Goal: Book appointment/travel/reservation

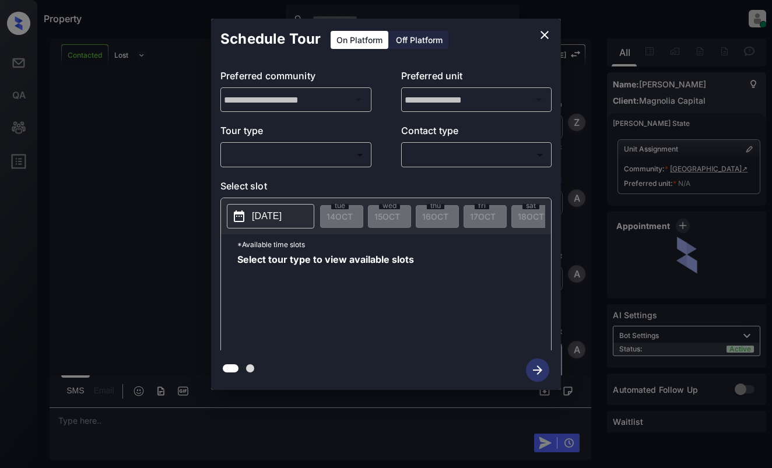
scroll to position [467, 0]
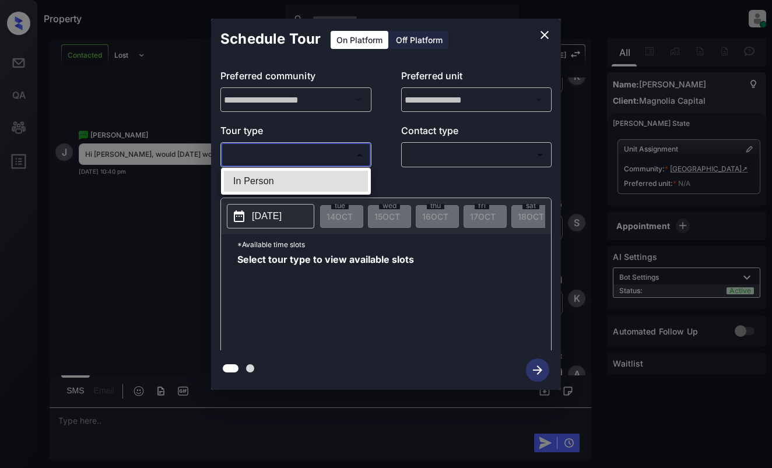
click at [281, 156] on body "Property [PERSON_NAME] Online Set yourself offline Set yourself on break Profil…" at bounding box center [386, 234] width 772 height 468
click at [545, 36] on div at bounding box center [386, 234] width 772 height 468
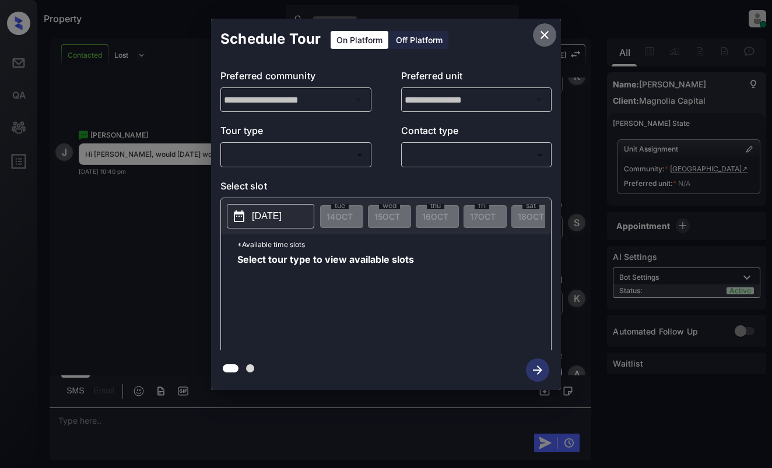
click at [535, 39] on button "close" at bounding box center [544, 34] width 23 height 23
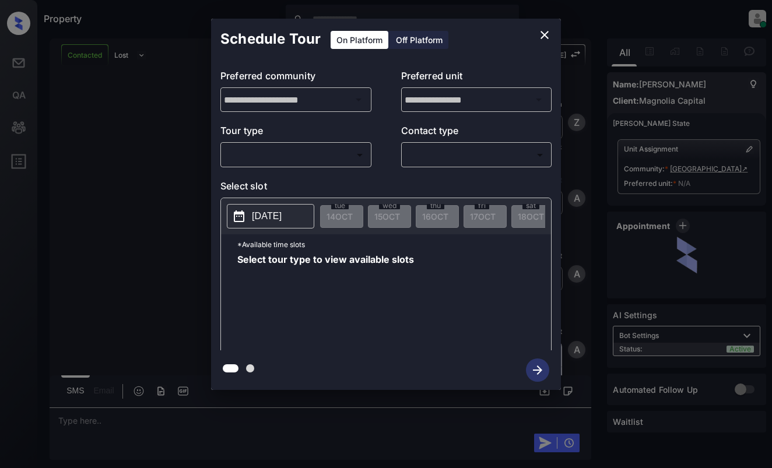
scroll to position [1400, 0]
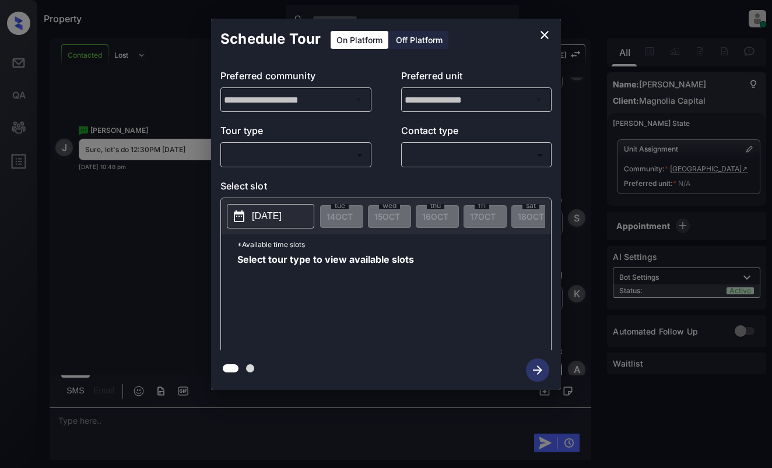
click at [237, 146] on body "Property [PERSON_NAME] Online Set yourself offline Set yourself on break Profil…" at bounding box center [386, 234] width 772 height 468
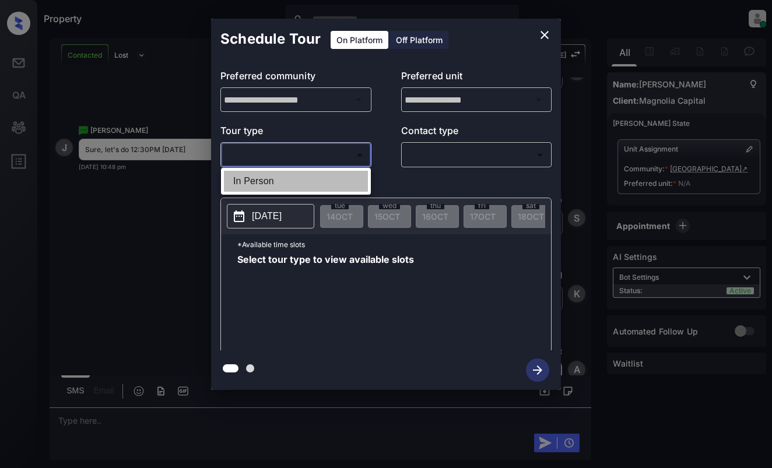
click at [267, 176] on li "In Person" at bounding box center [296, 181] width 144 height 21
type input "********"
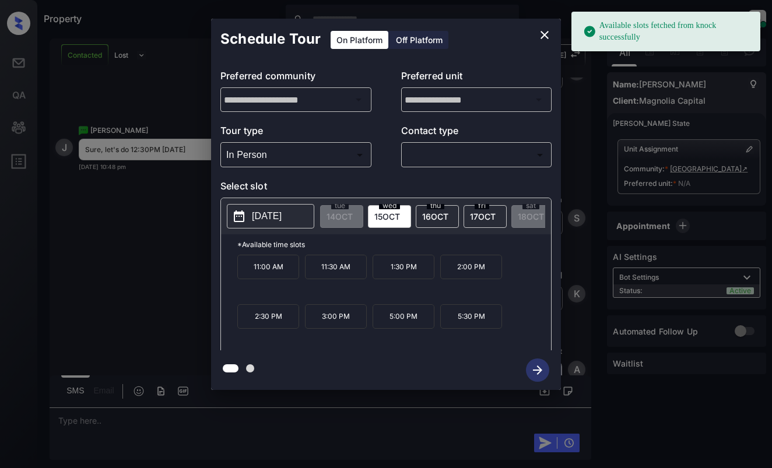
click at [278, 218] on p "2025-10-15" at bounding box center [267, 216] width 30 height 14
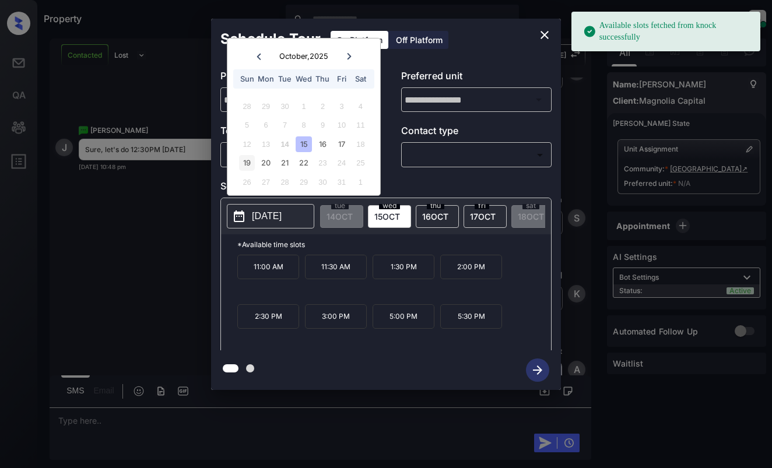
click at [247, 159] on div "19" at bounding box center [247, 163] width 16 height 16
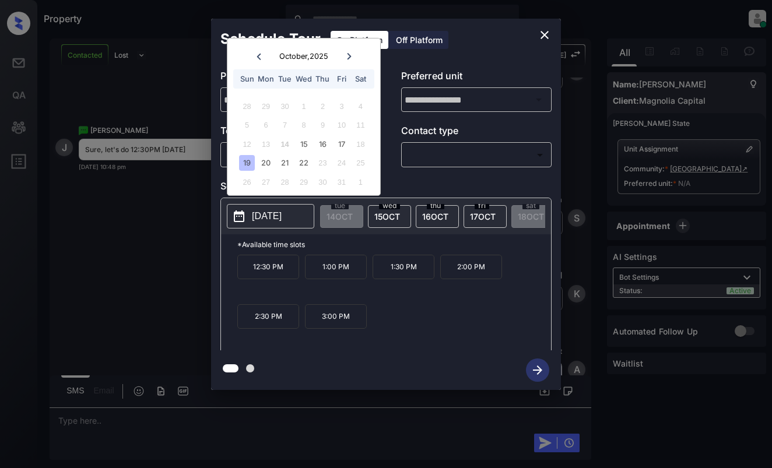
click at [538, 39] on icon "close" at bounding box center [545, 35] width 14 height 14
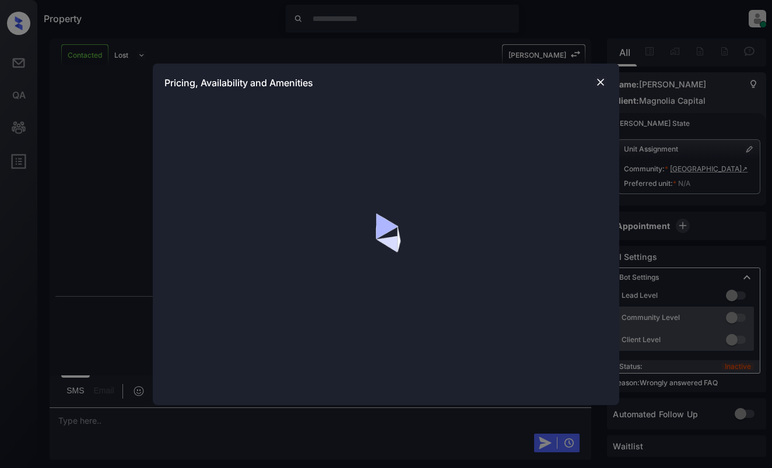
scroll to position [2419, 0]
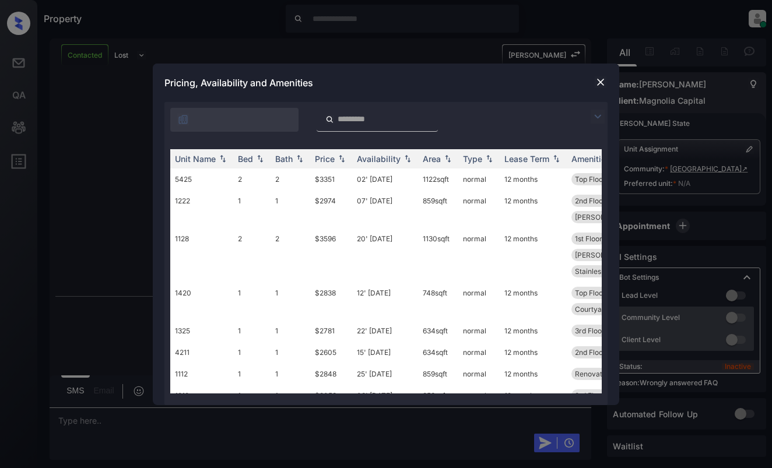
click at [597, 117] on img at bounding box center [598, 117] width 14 height 14
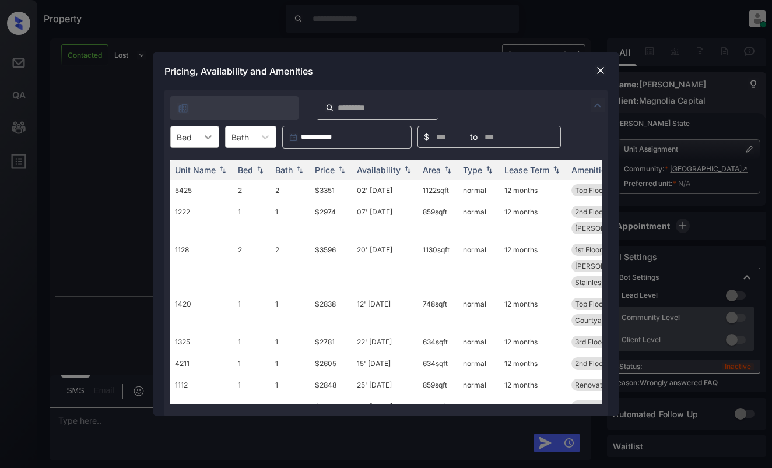
click at [198, 138] on div at bounding box center [208, 137] width 21 height 21
click at [193, 165] on div "1" at bounding box center [194, 165] width 49 height 21
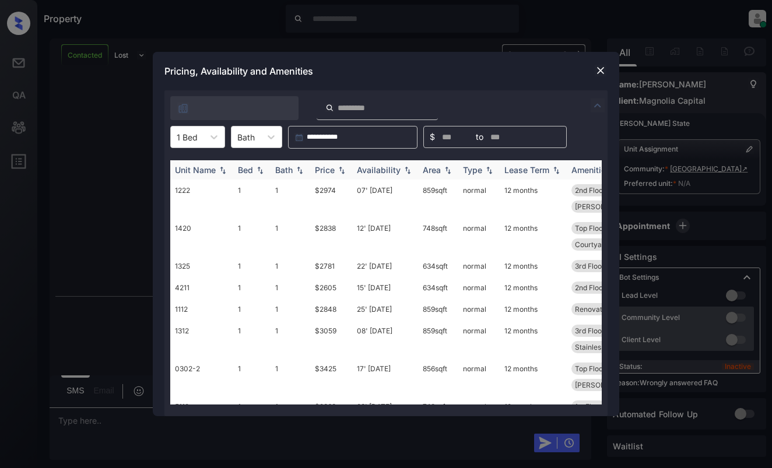
click at [328, 170] on div "Price" at bounding box center [325, 170] width 20 height 10
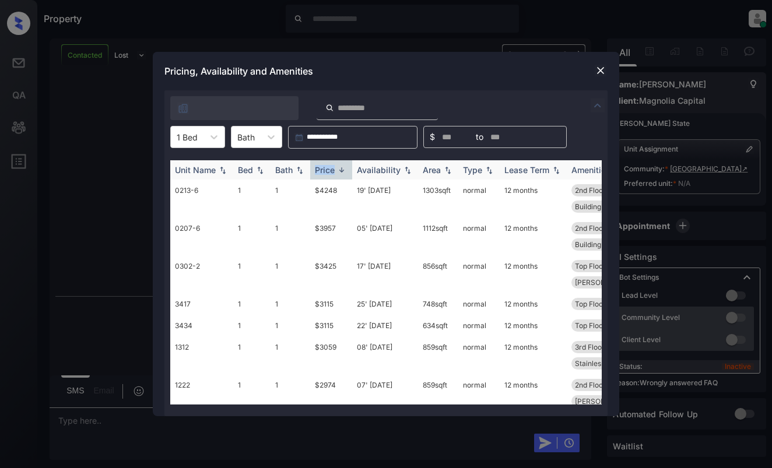
click at [328, 170] on div "Price" at bounding box center [325, 170] width 20 height 10
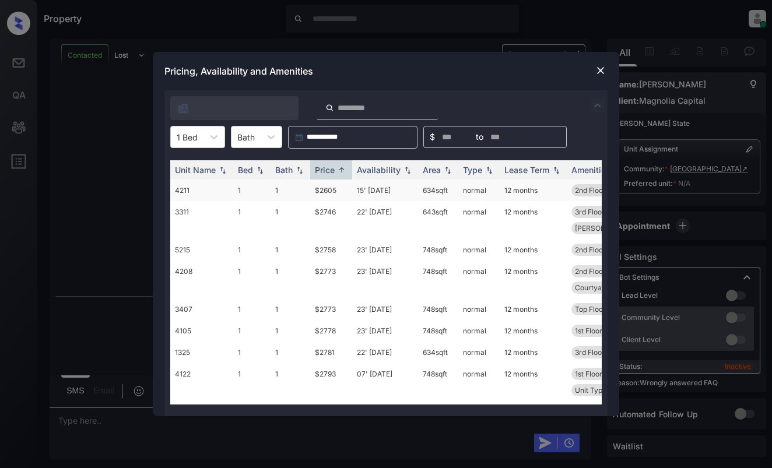
click at [334, 193] on td "$2605" at bounding box center [331, 191] width 42 height 22
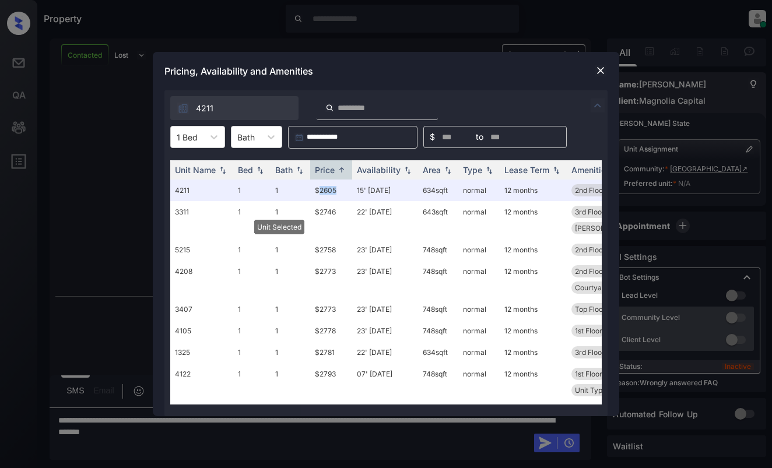
click at [600, 72] on img at bounding box center [601, 71] width 12 height 12
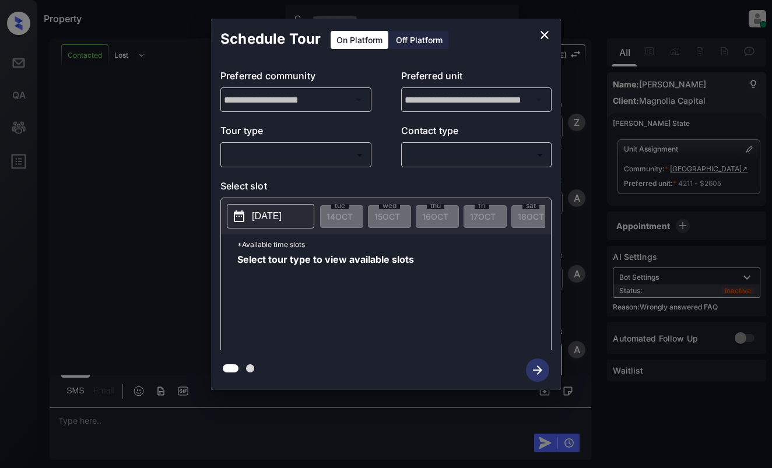
scroll to position [2946, 0]
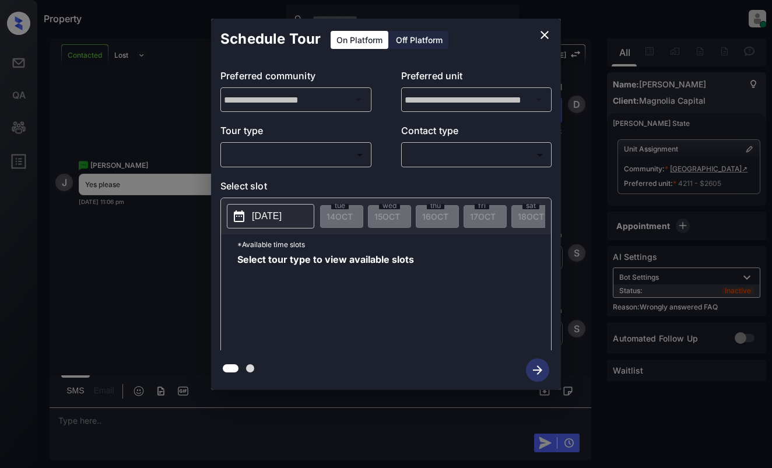
click at [309, 162] on body "Property [PERSON_NAME] Online Set yourself offline Set yourself on break Profil…" at bounding box center [386, 234] width 772 height 468
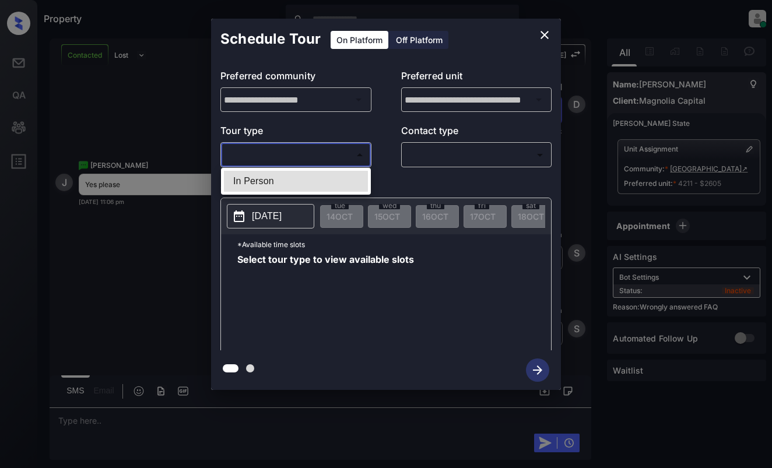
click at [312, 181] on li "In Person" at bounding box center [296, 181] width 144 height 21
type input "********"
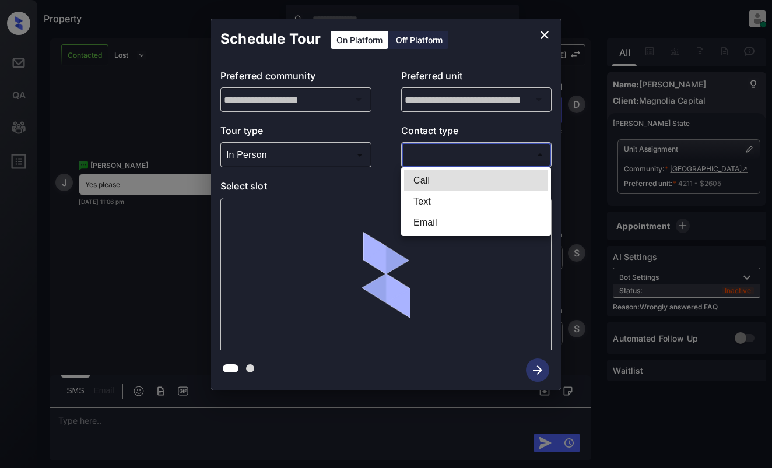
click at [433, 154] on body "Property Dominic Ceralde Online Set yourself offline Set yourself on break Prof…" at bounding box center [386, 234] width 772 height 468
click at [435, 195] on li "Text" at bounding box center [476, 201] width 144 height 21
type input "****"
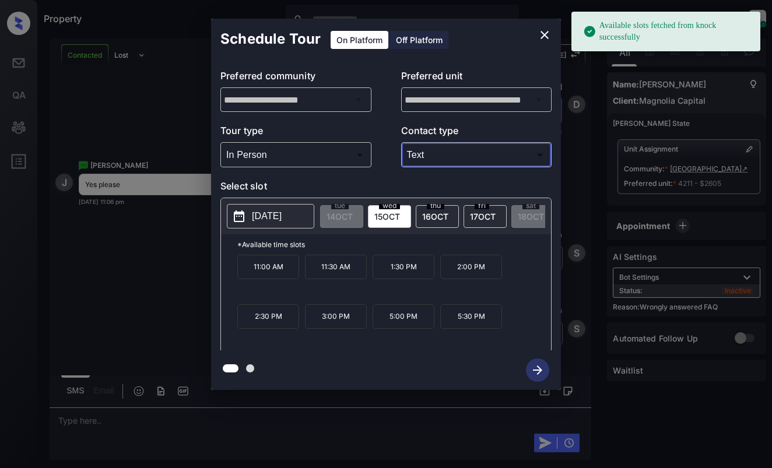
click at [246, 218] on icon at bounding box center [239, 216] width 14 height 14
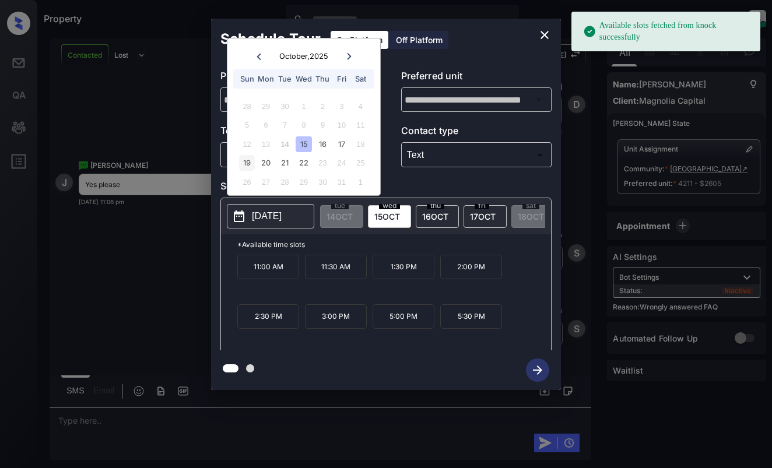
click at [246, 160] on div "19" at bounding box center [247, 163] width 16 height 16
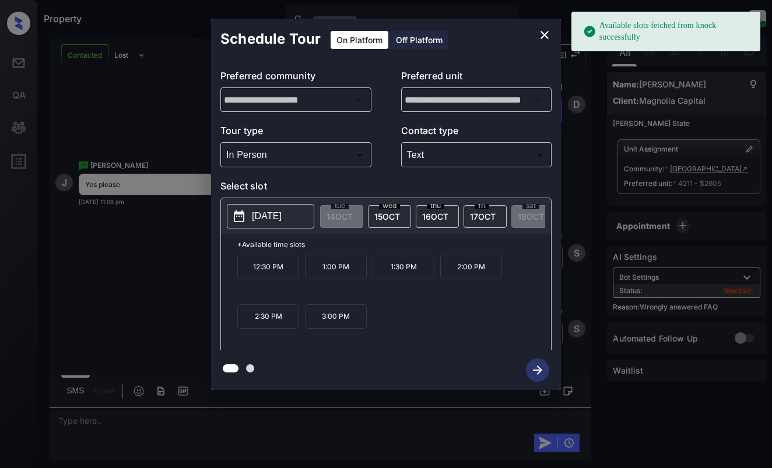
click at [274, 267] on p "12:30 PM" at bounding box center [268, 267] width 62 height 24
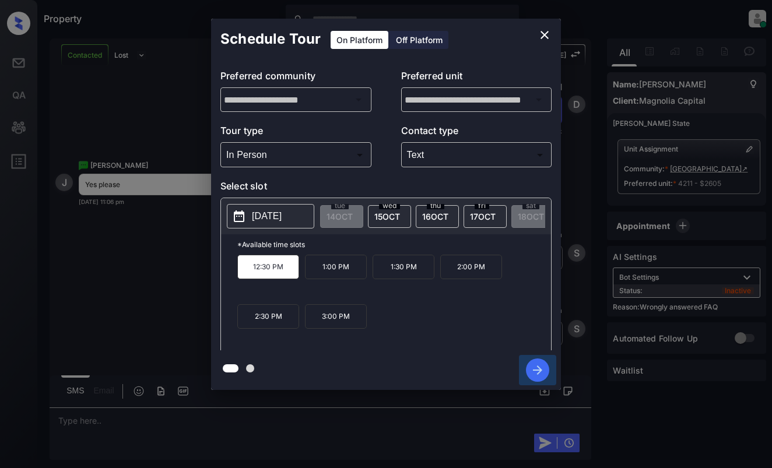
click at [538, 366] on icon "button" at bounding box center [537, 370] width 9 height 9
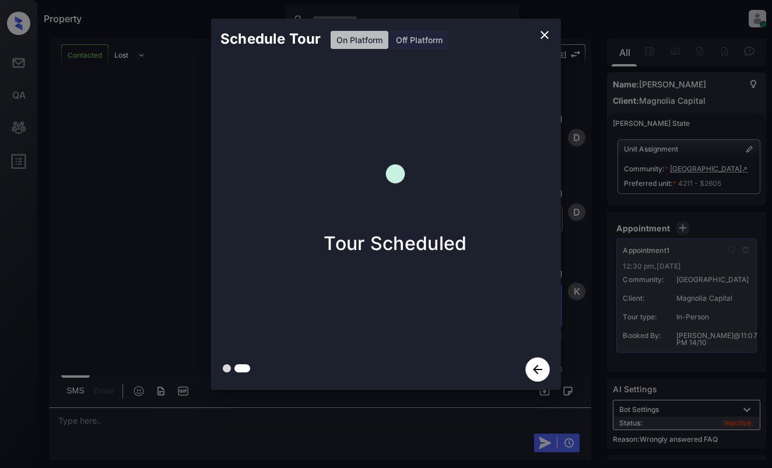
scroll to position [3272, 0]
click at [145, 138] on div "Schedule Tour On Platform Off Platform Tour Scheduled" at bounding box center [386, 204] width 772 height 409
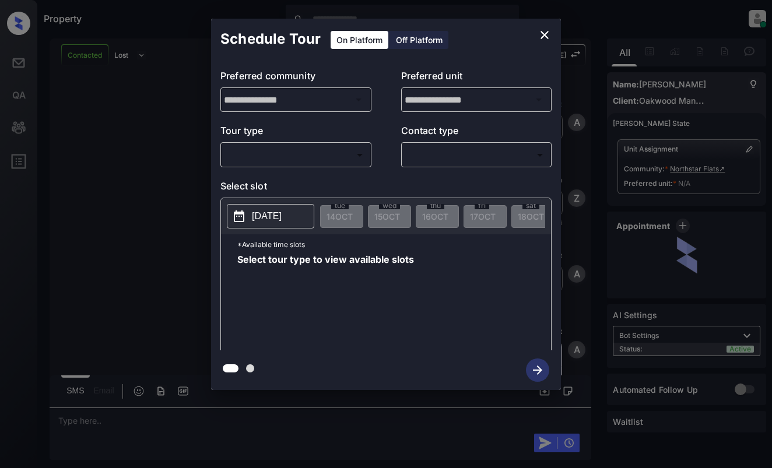
scroll to position [879, 0]
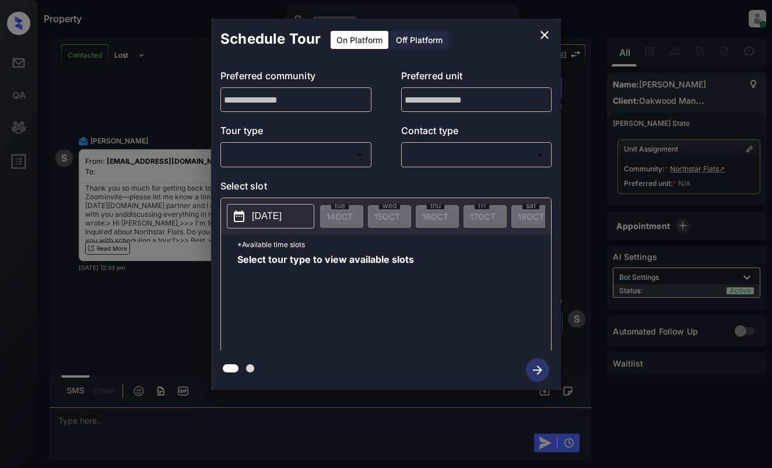
click at [304, 162] on body "Property [PERSON_NAME] Online Set yourself offline Set yourself on break Profil…" at bounding box center [386, 234] width 772 height 468
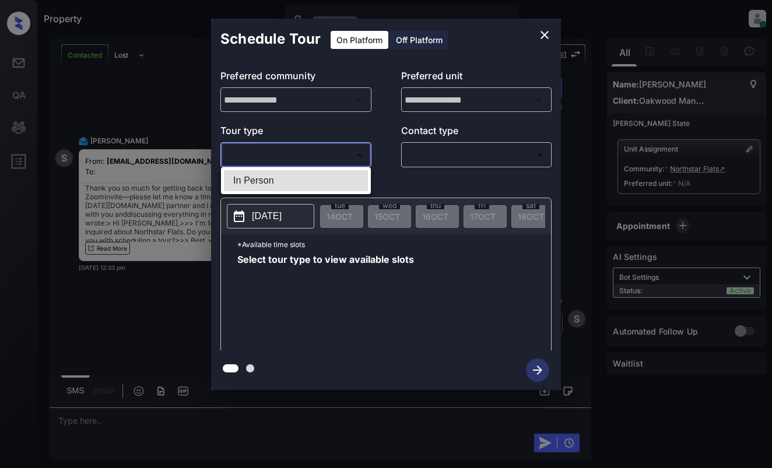
click at [545, 29] on div at bounding box center [386, 234] width 772 height 468
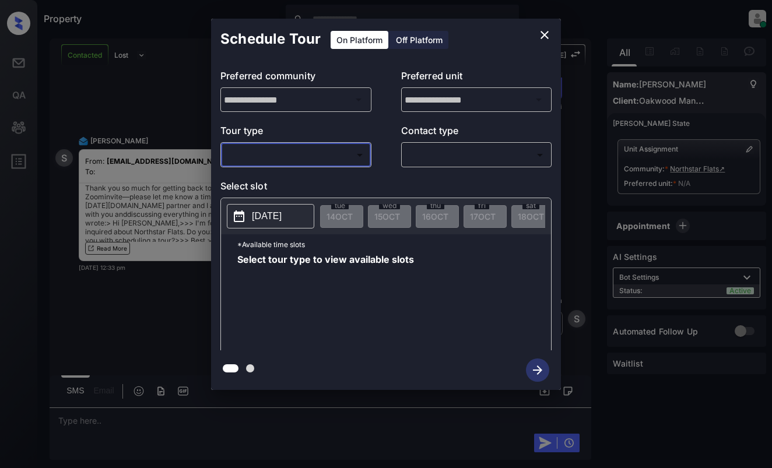
click at [546, 35] on icon "close" at bounding box center [545, 35] width 14 height 14
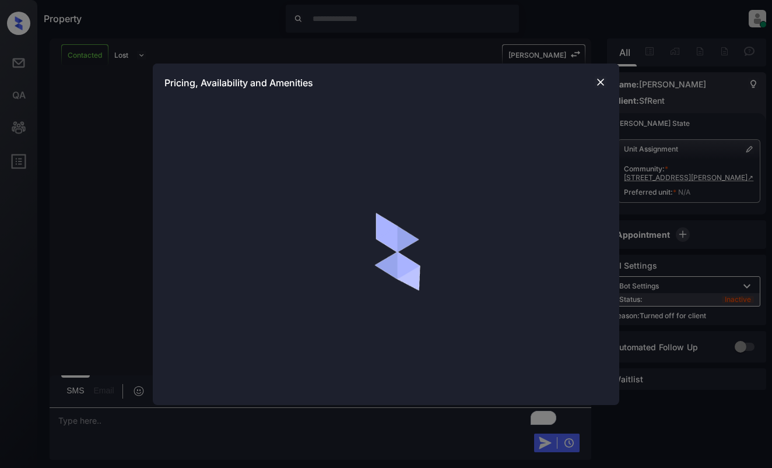
scroll to position [1250, 0]
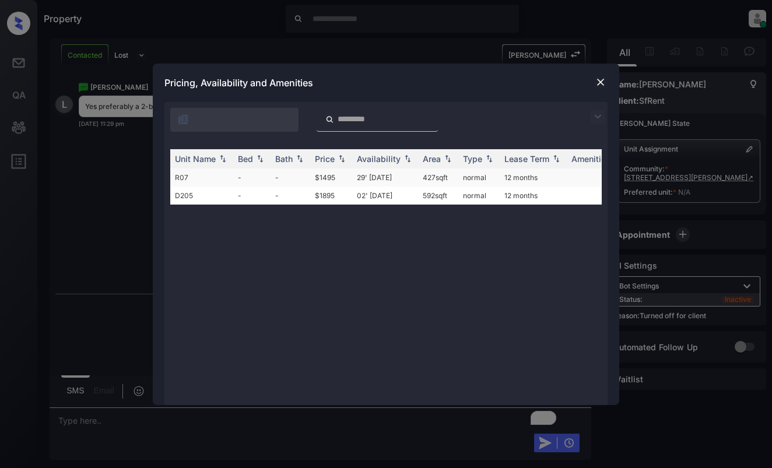
click at [341, 183] on td "$1495" at bounding box center [331, 178] width 42 height 18
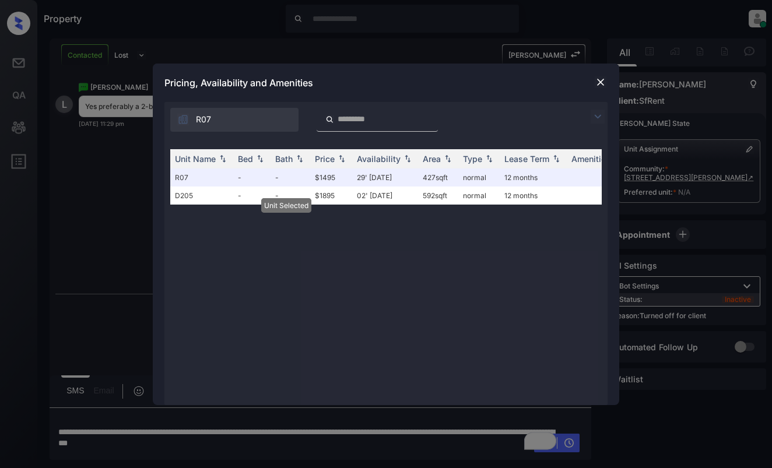
click at [606, 78] on img at bounding box center [601, 82] width 12 height 12
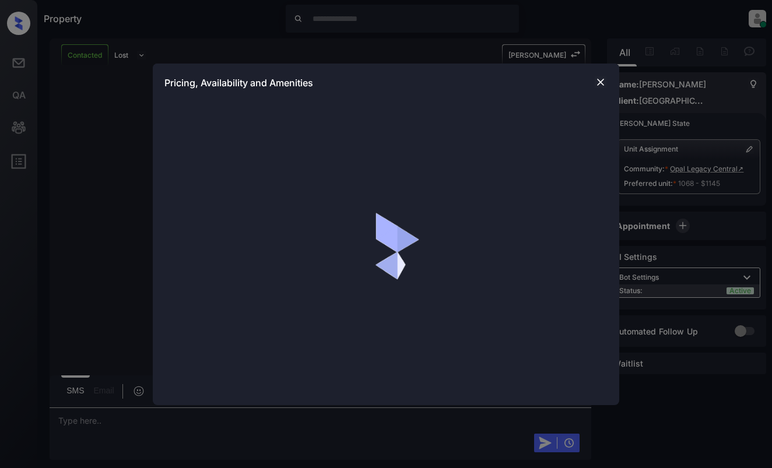
scroll to position [1101, 0]
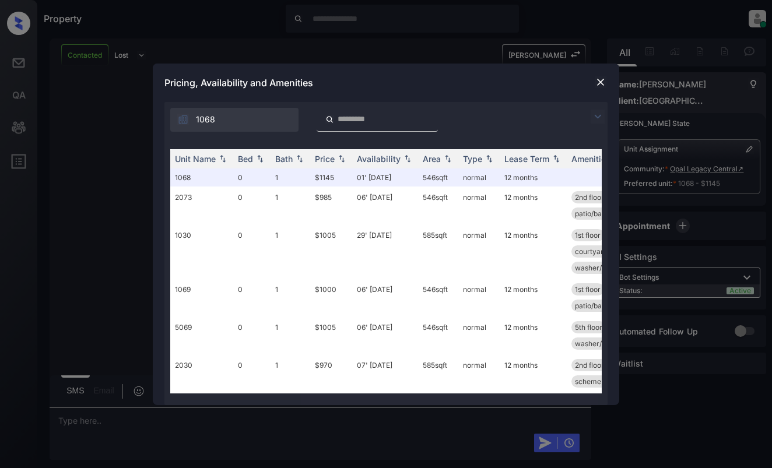
click at [599, 118] on img at bounding box center [598, 117] width 14 height 14
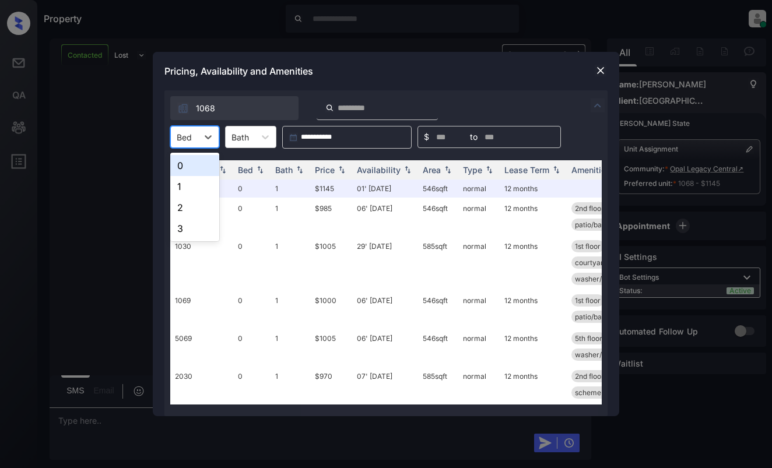
click at [188, 134] on div at bounding box center [184, 137] width 15 height 12
click at [183, 163] on div "0" at bounding box center [194, 165] width 49 height 21
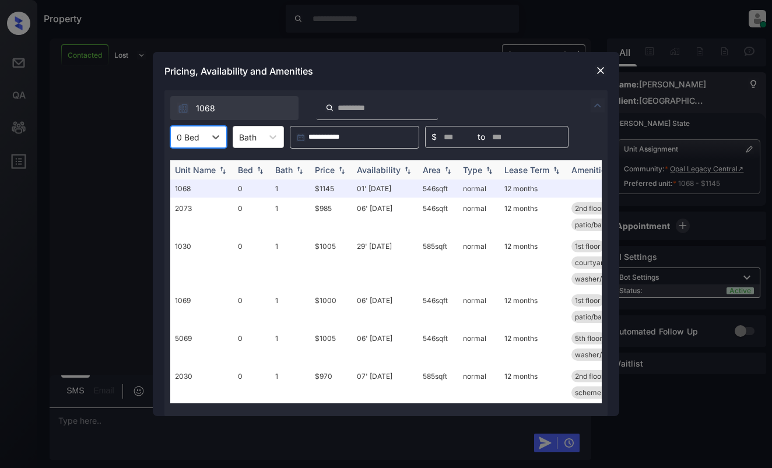
click at [332, 170] on div "Price" at bounding box center [325, 170] width 20 height 10
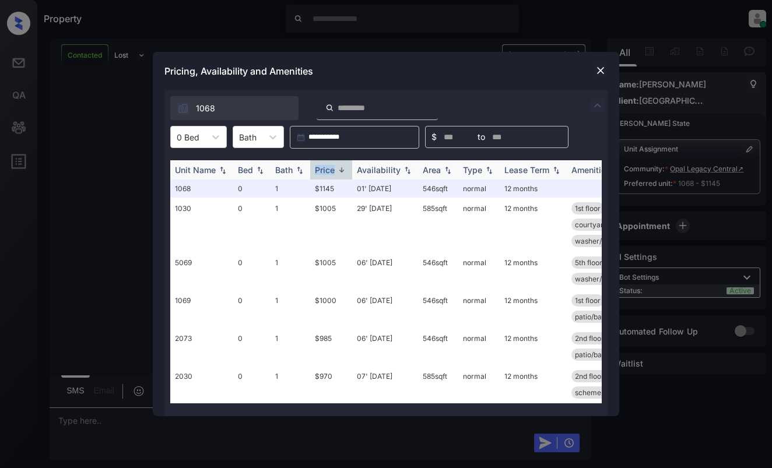
click at [332, 170] on div "Price" at bounding box center [325, 170] width 20 height 10
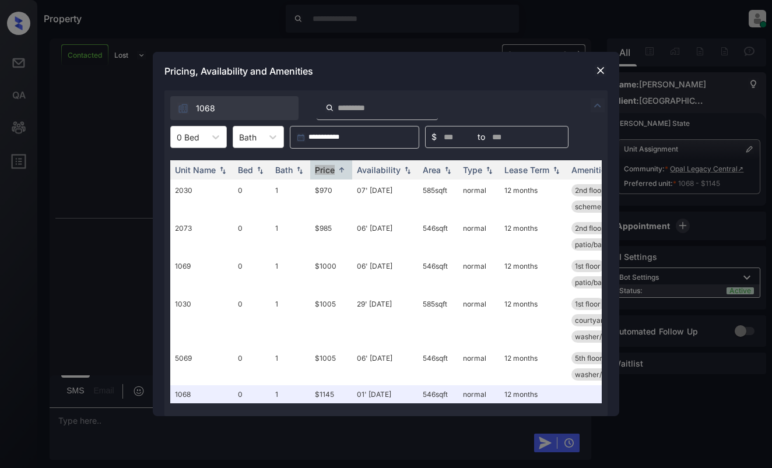
scroll to position [1255, 0]
click at [602, 68] on img at bounding box center [601, 71] width 12 height 12
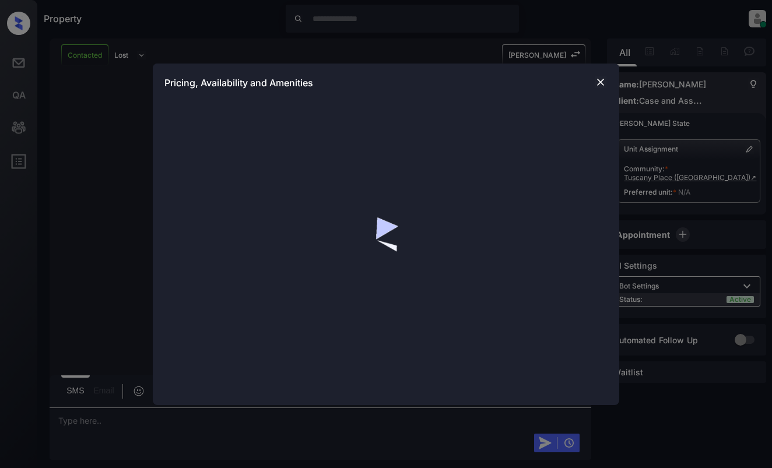
scroll to position [1204, 0]
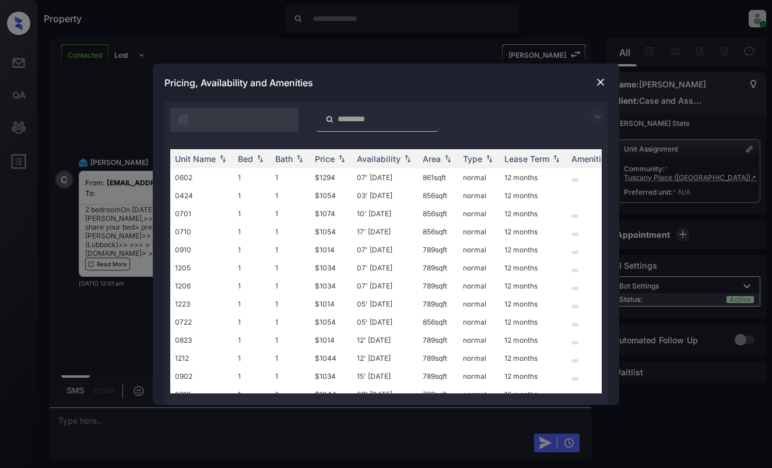
click at [598, 115] on img at bounding box center [598, 117] width 14 height 14
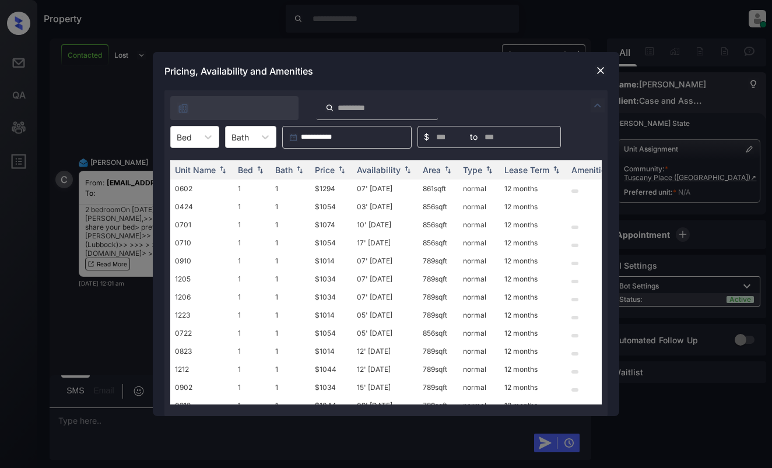
click at [198, 125] on div "**********" at bounding box center [385, 253] width 443 height 326
click at [202, 136] on div at bounding box center [208, 137] width 21 height 21
click at [194, 181] on div "2" at bounding box center [194, 186] width 49 height 21
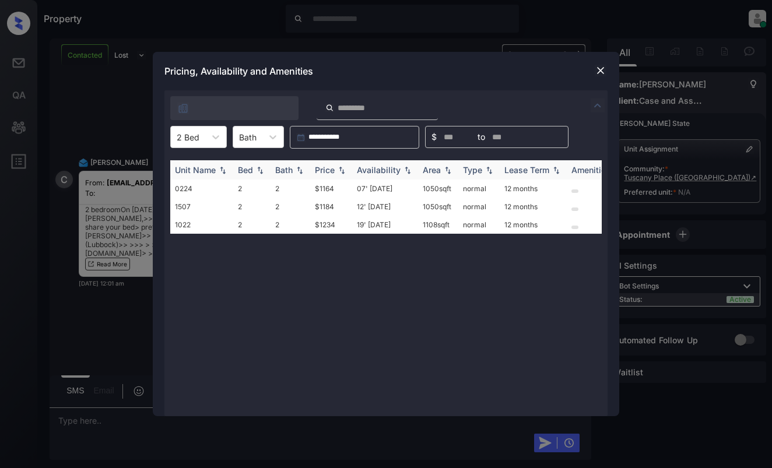
click at [337, 163] on th "Price" at bounding box center [331, 169] width 42 height 19
click at [327, 187] on td "$1164" at bounding box center [331, 189] width 42 height 18
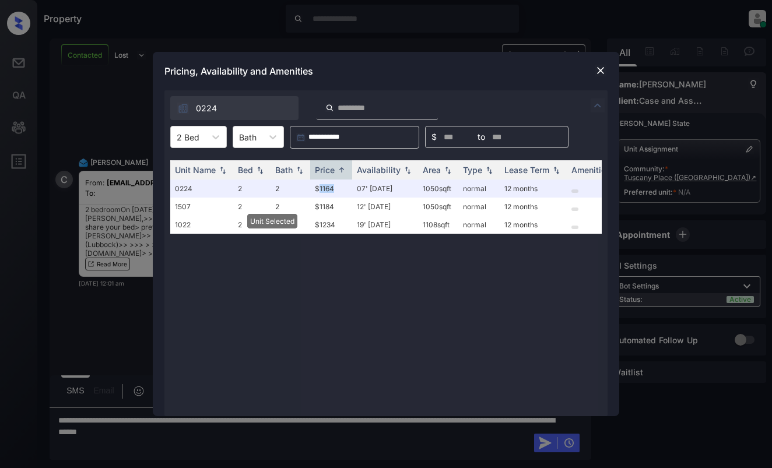
click at [602, 68] on img at bounding box center [601, 71] width 12 height 12
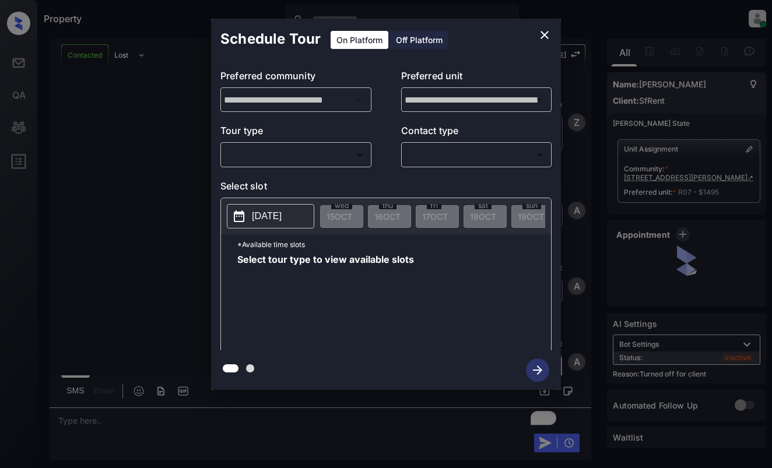
scroll to position [1851, 0]
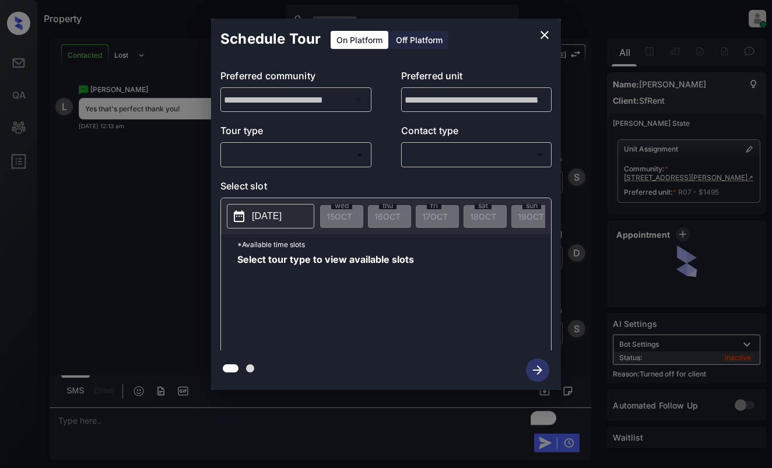
click at [411, 40] on div "Off Platform" at bounding box center [419, 40] width 58 height 18
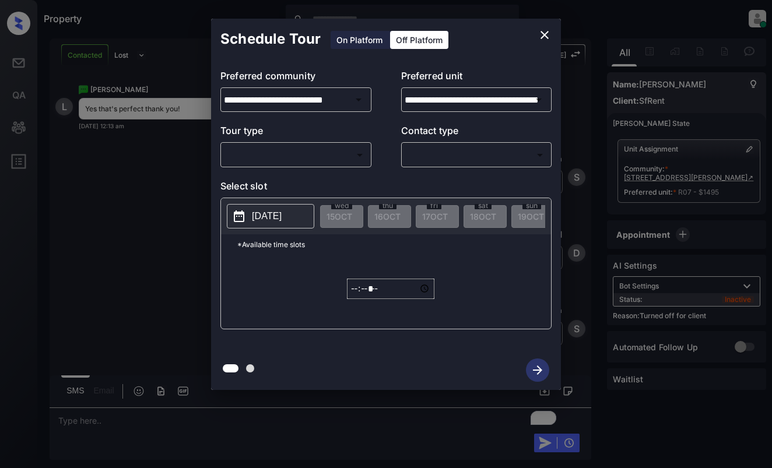
click at [334, 151] on body "Property [PERSON_NAME] Online Set yourself offline Set yourself on break Profil…" at bounding box center [386, 234] width 772 height 468
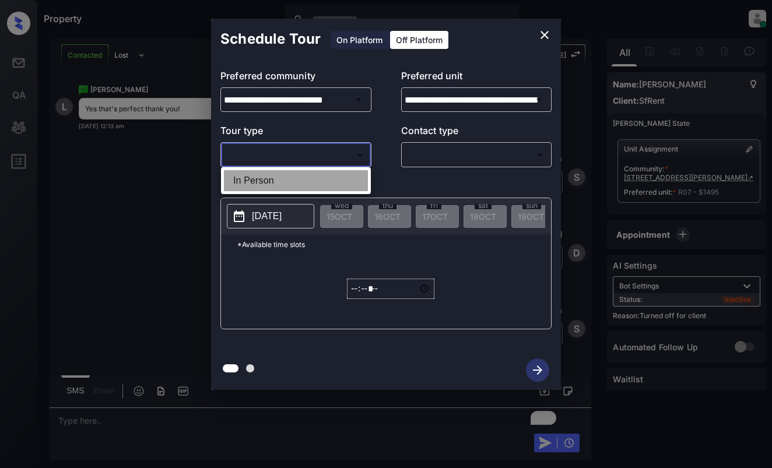
click at [331, 180] on li "In Person" at bounding box center [296, 180] width 144 height 21
type input "********"
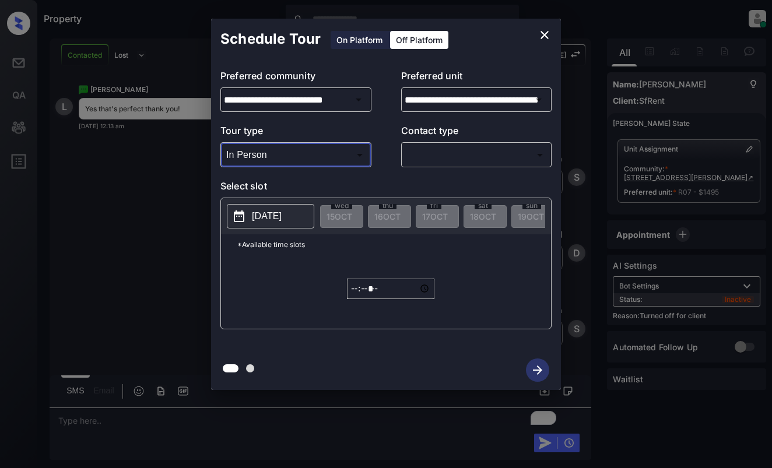
click at [452, 150] on body "Property [PERSON_NAME] Online Set yourself offline Set yourself on break Profil…" at bounding box center [386, 234] width 772 height 468
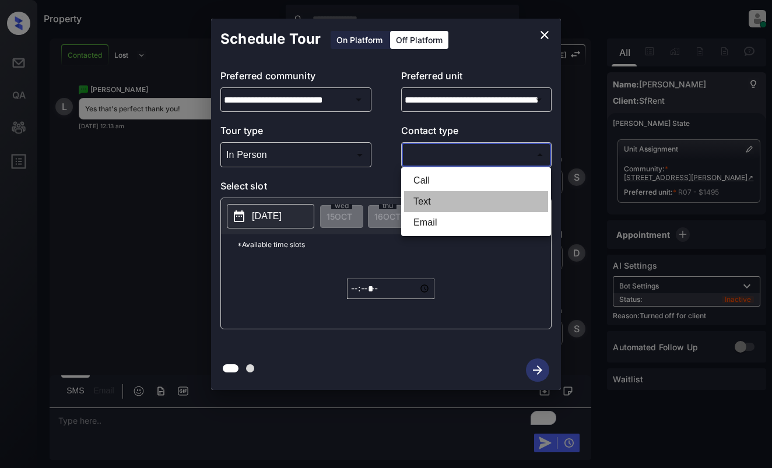
click at [446, 201] on li "Text" at bounding box center [476, 201] width 144 height 21
type input "****"
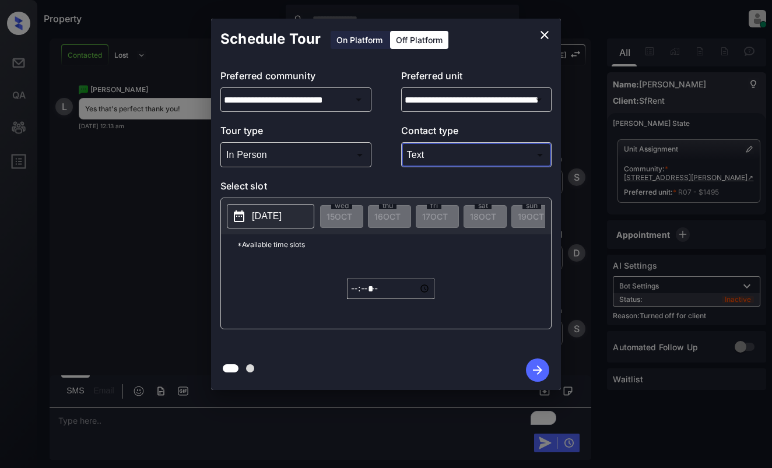
click at [278, 219] on p "[DATE]" at bounding box center [267, 216] width 30 height 14
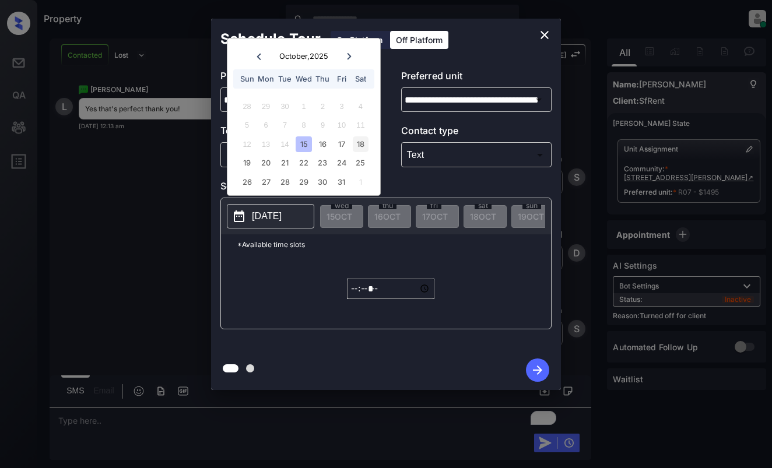
click at [362, 141] on div "18" at bounding box center [361, 144] width 16 height 16
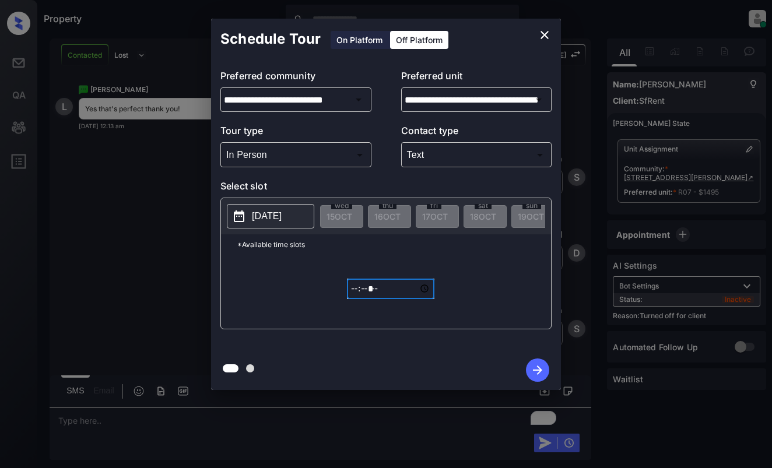
click at [350, 299] on input "*****" at bounding box center [390, 289] width 87 height 20
type input "*****"
click at [531, 369] on icon "button" at bounding box center [537, 370] width 23 height 23
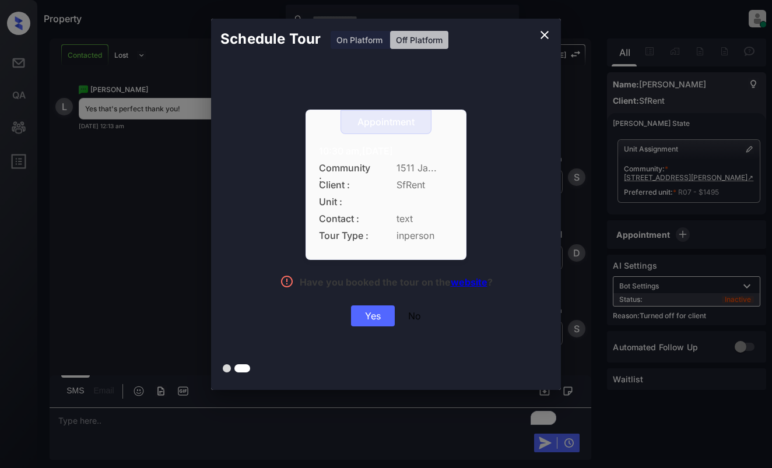
click at [379, 307] on div "Yes" at bounding box center [373, 316] width 44 height 21
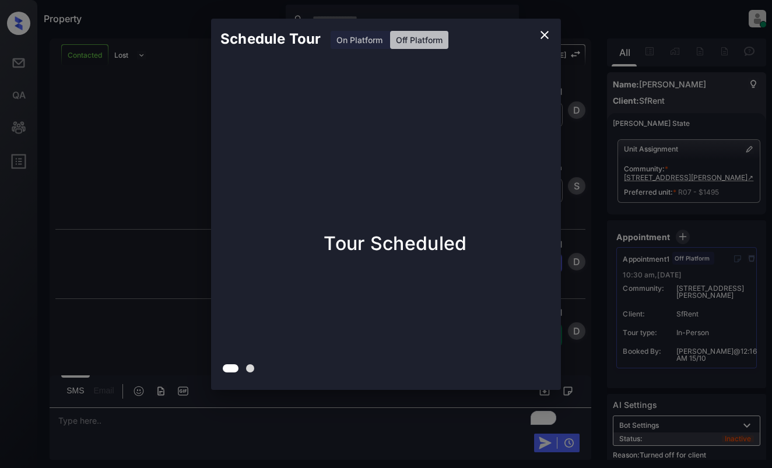
scroll to position [1995, 0]
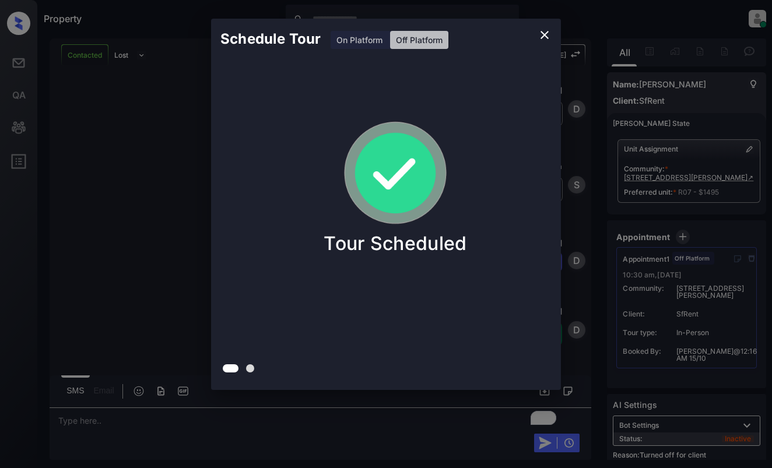
click at [136, 209] on div "Schedule Tour On Platform Off Platform Tour Scheduled" at bounding box center [386, 204] width 772 height 409
